Goal: Information Seeking & Learning: Learn about a topic

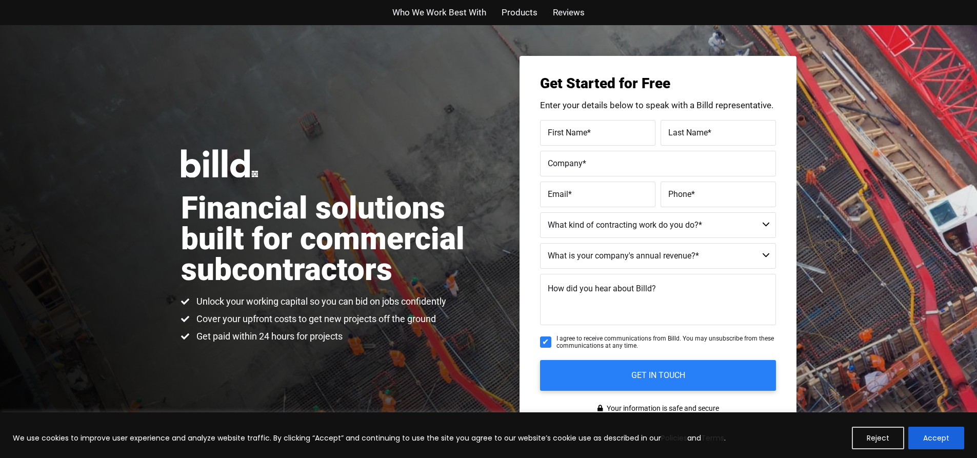
drag, startPoint x: 868, startPoint y: 239, endPoint x: 877, endPoint y: 245, distance: 10.8
click at [877, 245] on div "Financial solutions built for commercial subcontractors Unlock your working cap…" at bounding box center [488, 246] width 977 height 442
click at [518, 13] on span "Products" at bounding box center [520, 12] width 36 height 15
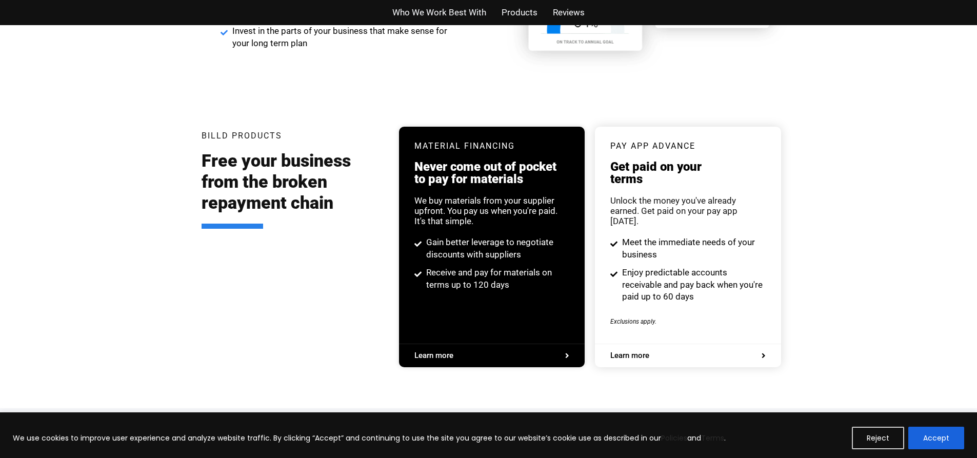
scroll to position [1852, 0]
